Goal: Communication & Community: Ask a question

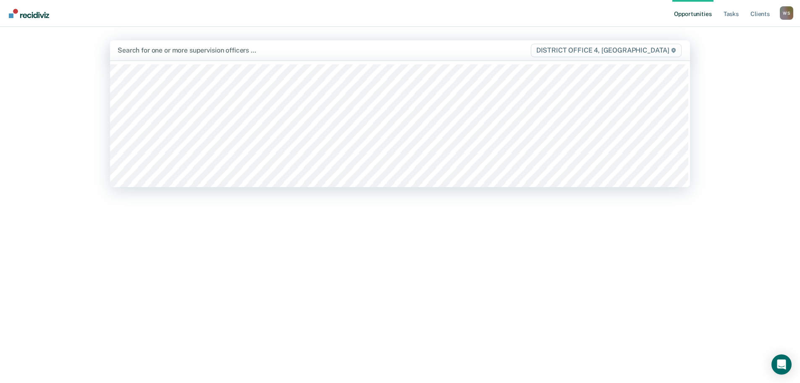
click at [646, 46] on span "DISTRICT OFFICE 4, [GEOGRAPHIC_DATA]" at bounding box center [606, 50] width 151 height 13
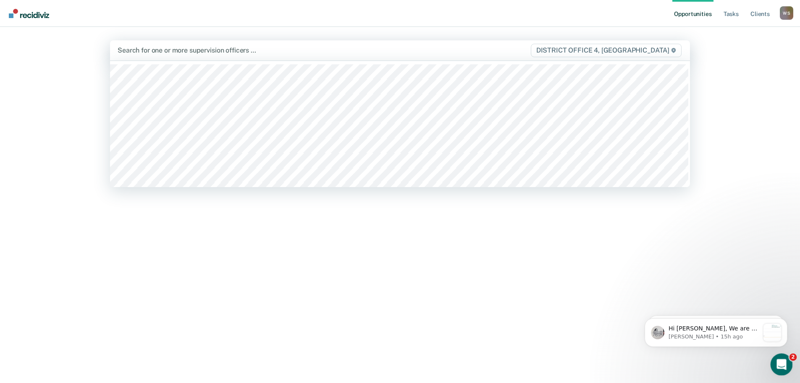
click at [774, 363] on icon "Open Intercom Messenger" at bounding box center [781, 363] width 14 height 14
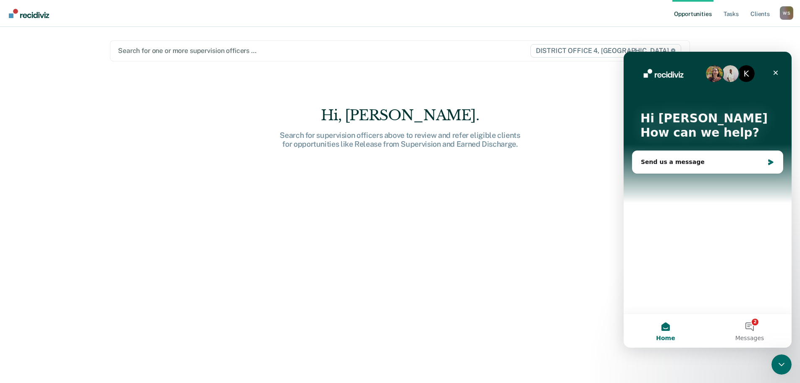
click at [765, 121] on p "Hi [PERSON_NAME]" at bounding box center [707, 118] width 134 height 14
click at [712, 155] on div "Send us a message" at bounding box center [707, 162] width 150 height 22
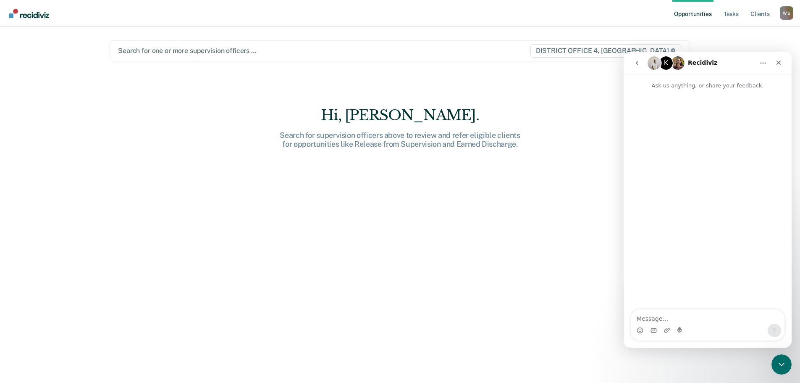
click at [677, 315] on textarea "Message…" at bounding box center [708, 316] width 154 height 14
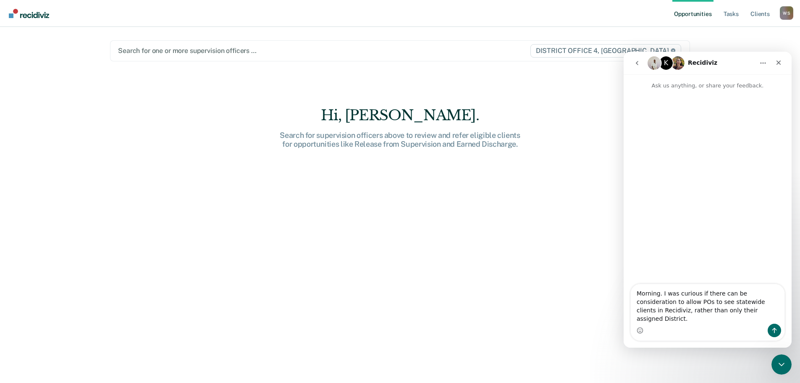
type textarea "Morning. I was curious if there can be consideration to allow POs to see statew…"
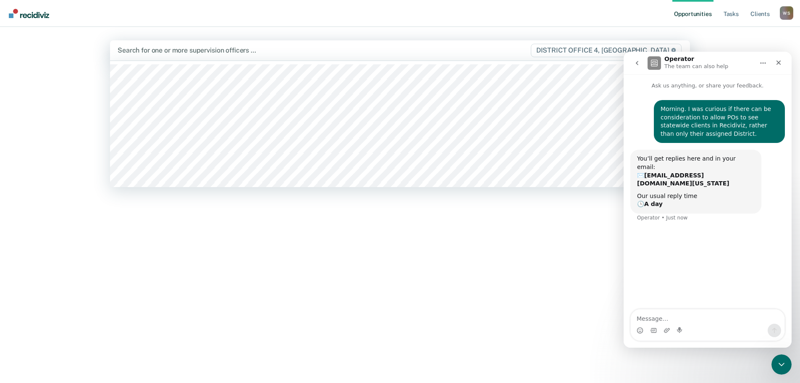
click at [199, 50] on div at bounding box center [315, 50] width 395 height 10
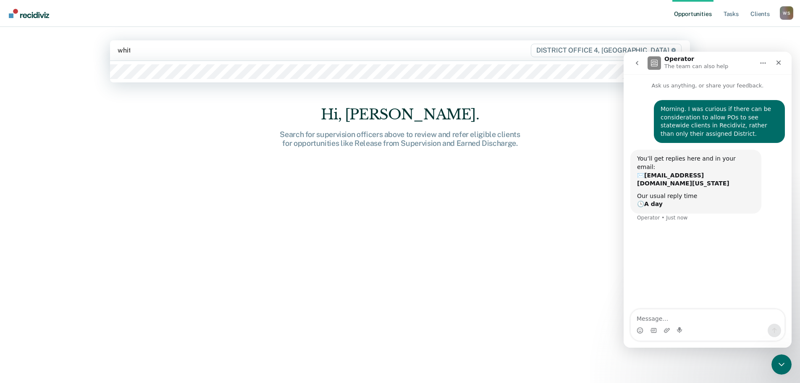
type input "whiter"
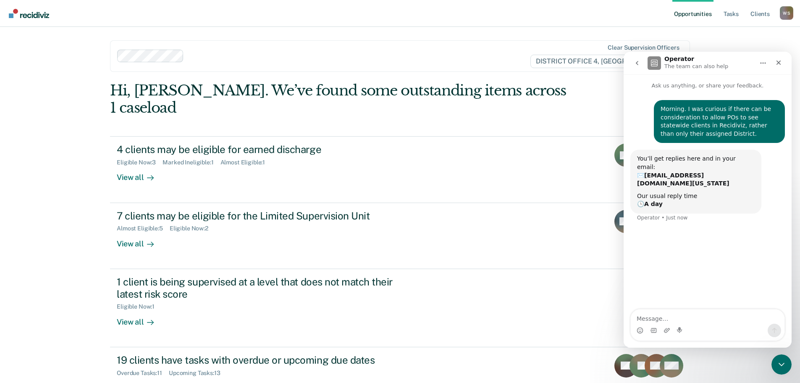
scroll to position [13, 0]
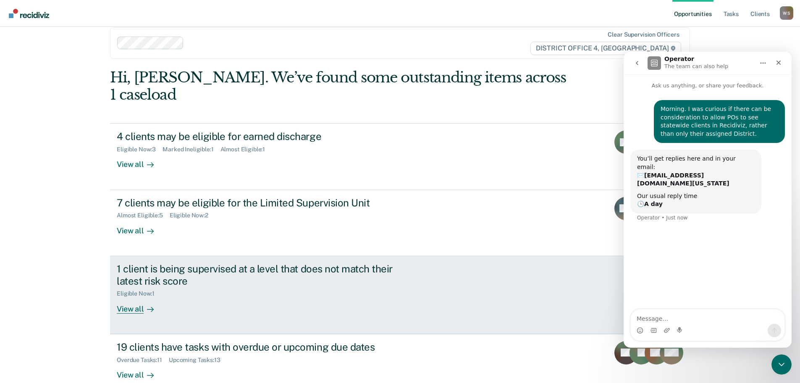
click at [271, 286] on div "Eligible Now : 1" at bounding box center [264, 291] width 295 height 10
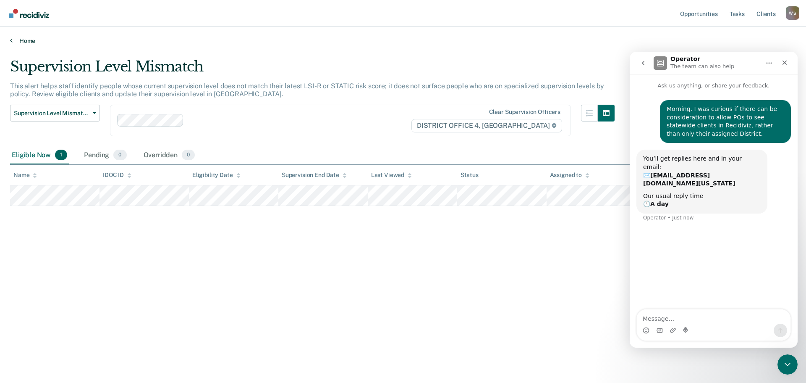
click at [11, 44] on link "Home" at bounding box center [403, 41] width 786 height 8
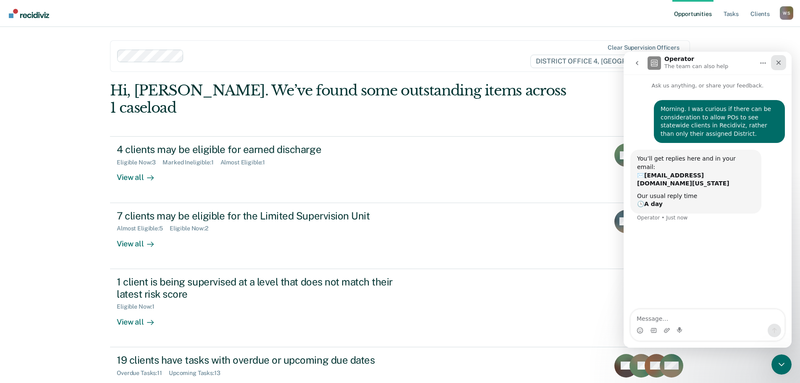
click at [782, 63] on icon "Close" at bounding box center [778, 62] width 7 height 7
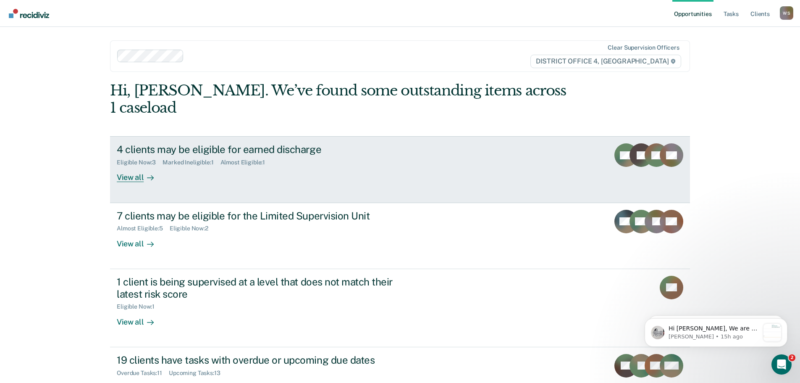
click at [132, 166] on div "View all" at bounding box center [140, 174] width 47 height 16
